Goal: Book appointment/travel/reservation

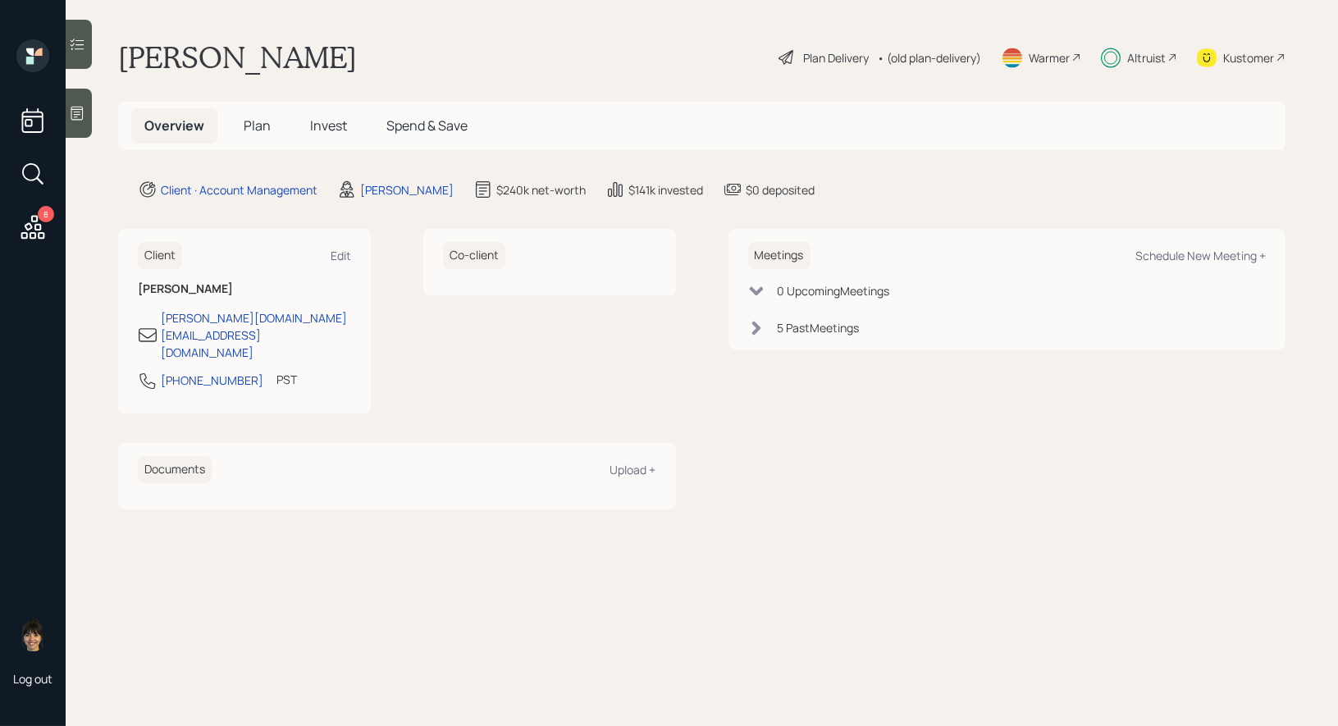
click at [260, 122] on span "Plan" at bounding box center [257, 126] width 27 height 18
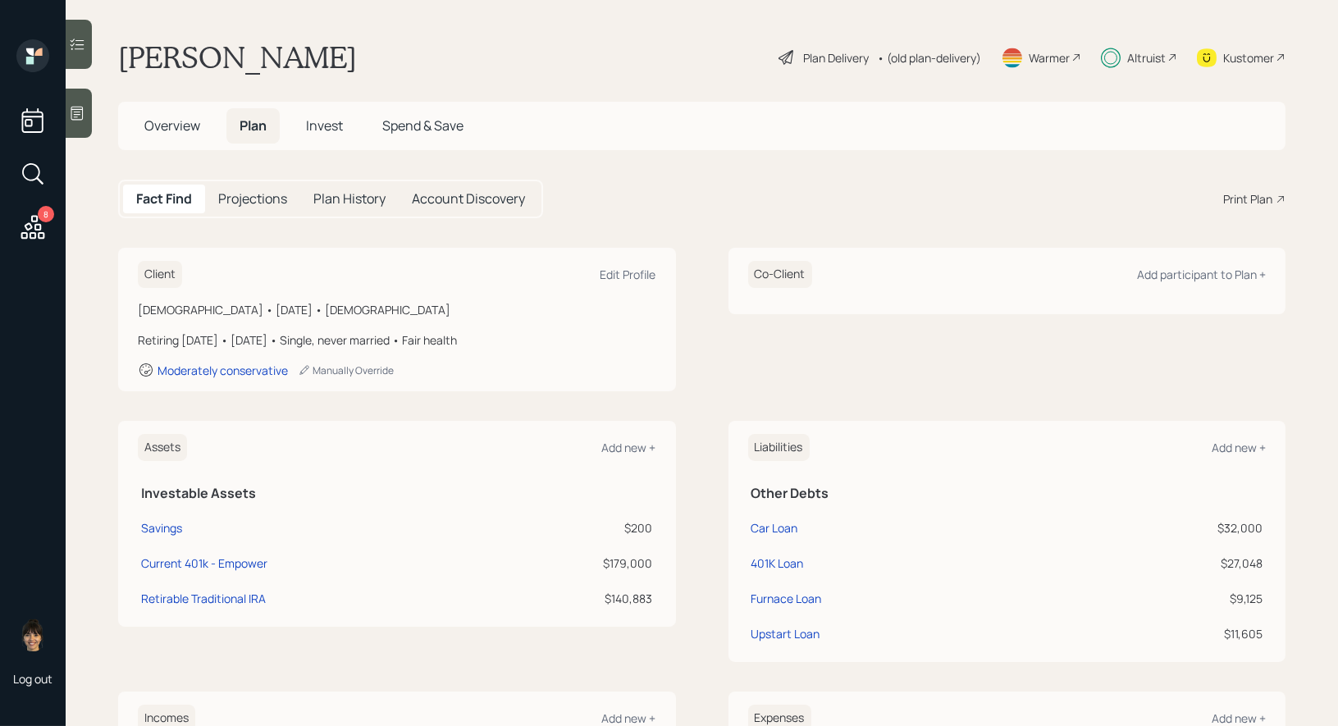
click at [172, 124] on span "Overview" at bounding box center [172, 126] width 56 height 18
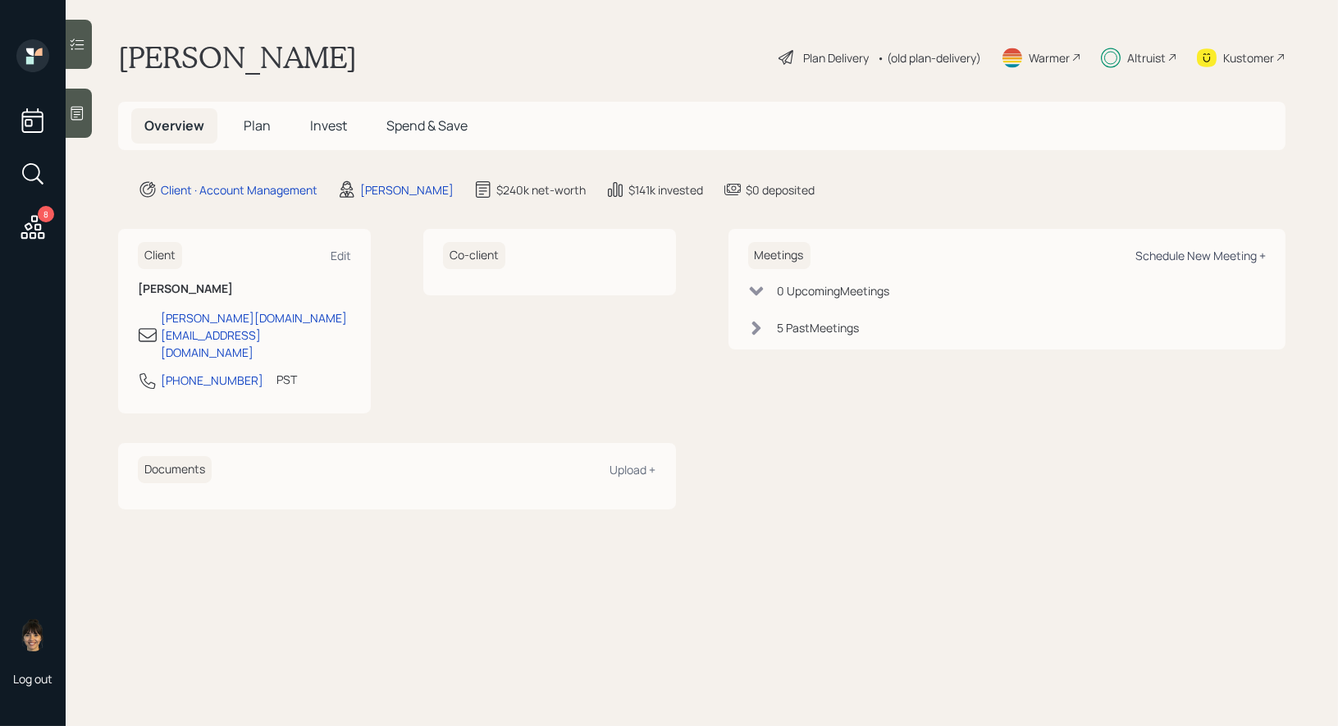
click at [1181, 257] on div "Schedule New Meeting +" at bounding box center [1201, 256] width 130 height 16
select select "8b79112e-3cfb-44f9-89e7-15267fe946c1"
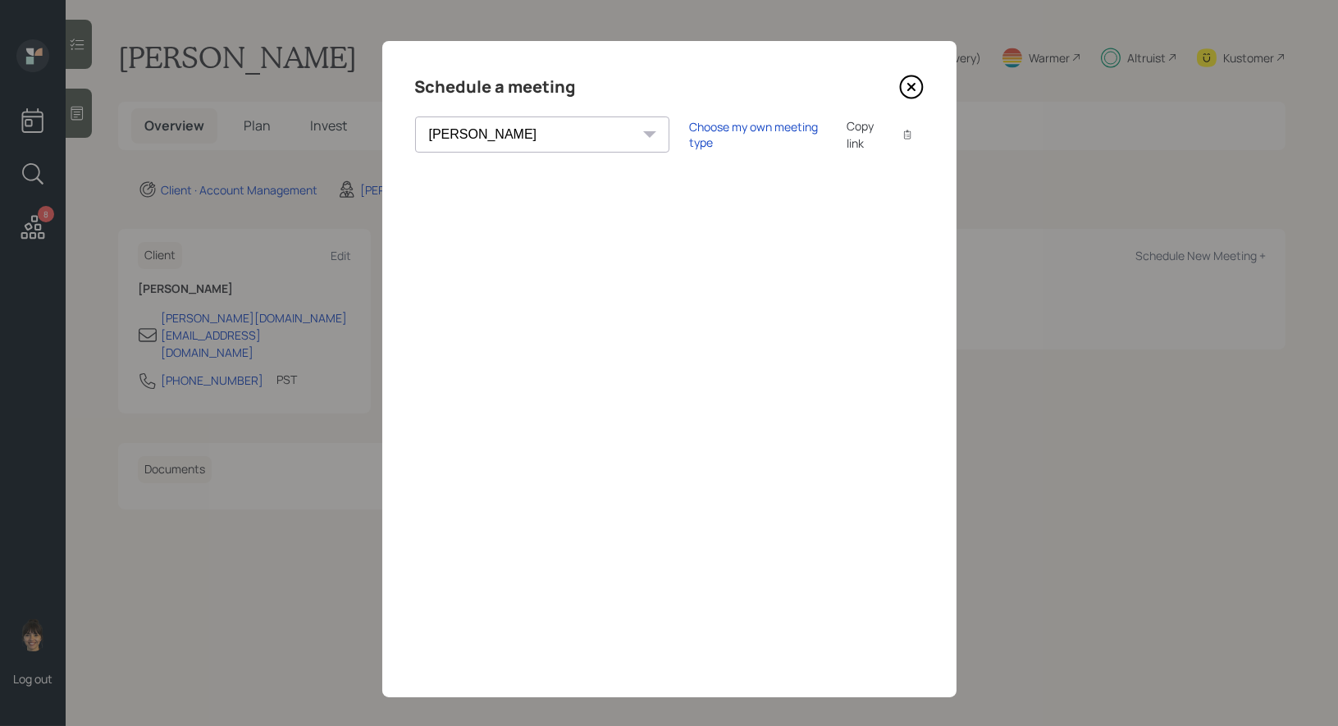
click at [847, 134] on div "Copy link" at bounding box center [866, 134] width 38 height 34
